Goal: Information Seeking & Learning: Learn about a topic

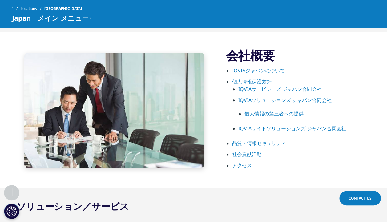
scroll to position [325, 0]
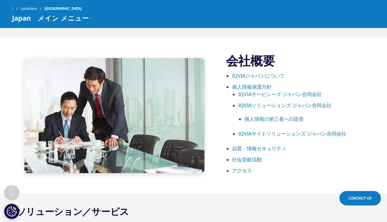
click at [246, 73] on link "IQVIAジャパンについて" at bounding box center [258, 75] width 53 height 7
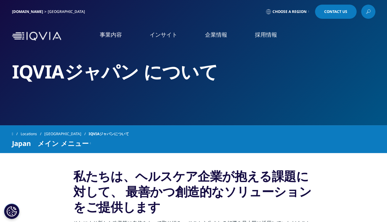
click at [15, 81] on link "概要" at bounding box center [72, 77] width 126 height 7
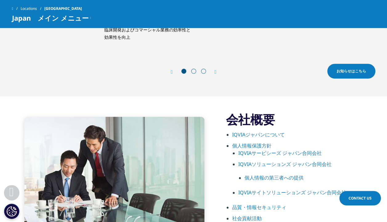
scroll to position [259, 0]
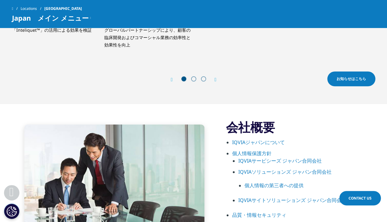
click at [251, 139] on link "IQVIAジャパンについて" at bounding box center [258, 142] width 53 height 7
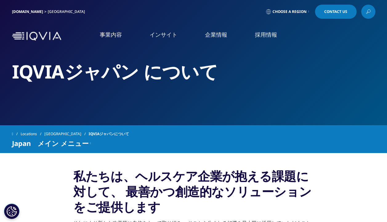
click at [263, 40] on li "採用情報 採用情報 IQVIAグループ CSO" at bounding box center [266, 41] width 50 height 20
click at [29, 80] on link "IQVIAグループ" at bounding box center [72, 79] width 126 height 7
click at [110, 44] on li "事業内容 事業内容 医薬品・医療機器 臨床開発 Clinical Development in Japan 市場データ CSO事業" at bounding box center [111, 41] width 50 height 20
click at [40, 84] on link "医薬品・医療機器 臨床開発" at bounding box center [43, 83] width 57 height 6
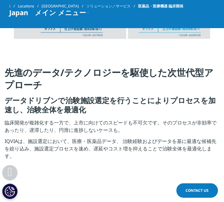
scroll to position [966, 0]
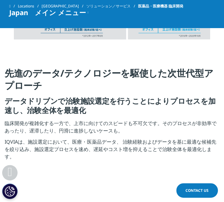
click at [138, 65] on section "先進のデータ/テクノロジーを駆使した次世代型アプローチ データドリブンで治験施設選定を行うことによりプロセスを加速し、治験全体を最適化 臨床開発が複雑化する一…" at bounding box center [112, 115] width 224 height 128
click at [125, 73] on h4 "先進のデータ/テクノロジーを駆使した次世代型アプローチ" at bounding box center [112, 81] width 215 height 29
drag, startPoint x: 35, startPoint y: 84, endPoint x: 3, endPoint y: 71, distance: 34.2
click at [3, 71] on div "先進のデータ/テクノロジーを駆使した次世代型アプローチ データドリブンで治験施設選定を行うことによりプロセスを加速し、治験全体を最適化 臨床開発が複雑化する一…" at bounding box center [112, 115] width 224 height 97
copy h4 "先進のデータ/テクノロジーを駆使した次世代型アプローチ"
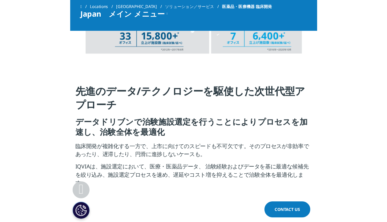
scroll to position [967, 0]
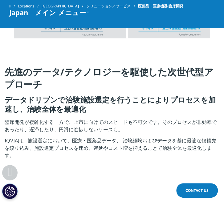
click at [48, 60] on section "先進のデータ/テクノロジーを駆使した次世代型アプローチ データドリブンで治験施設選定を行うことによりプロセスを加速し、治験全体を最適化 臨床開発が複雑化する一…" at bounding box center [112, 114] width 224 height 128
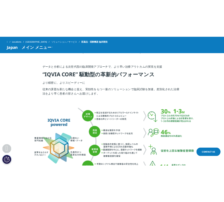
scroll to position [1345, 0]
